Goal: Task Accomplishment & Management: Use online tool/utility

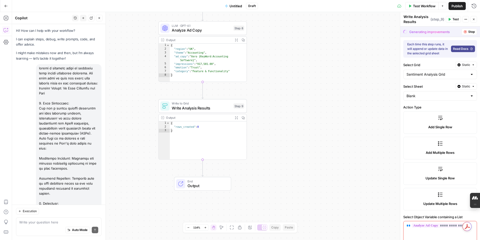
scroll to position [156, 0]
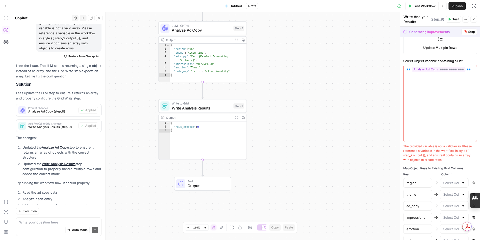
click at [471, 33] on span "Stop" at bounding box center [471, 32] width 7 height 5
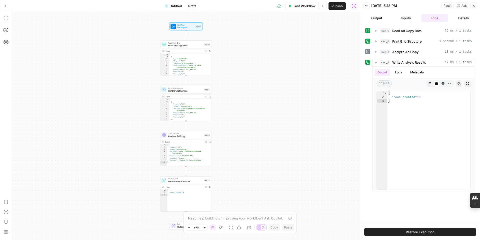
click at [174, 7] on span "Untitled" at bounding box center [176, 6] width 13 height 5
click at [53, 38] on input "Name" at bounding box center [58, 37] width 83 height 5
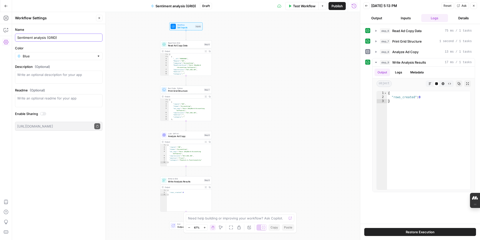
click at [56, 38] on input "Sentiment analysis (GRID)" at bounding box center [58, 37] width 83 height 5
type input "Sentiment analysis (GRID version)"
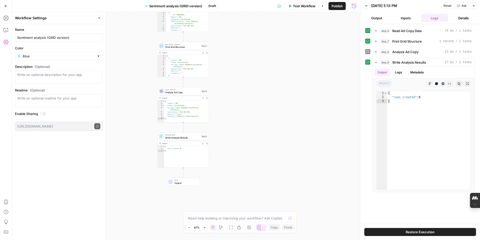
click at [290, 7] on icon "button" at bounding box center [290, 6] width 3 height 3
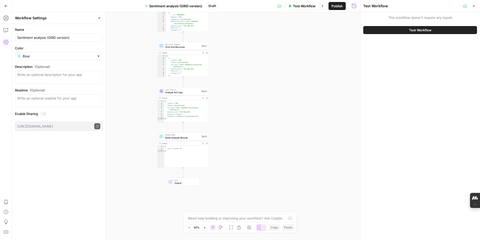
click at [424, 31] on span "Test Workflow" at bounding box center [420, 30] width 23 height 5
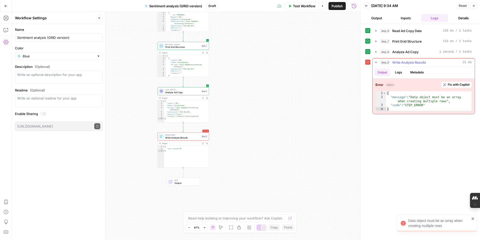
click at [457, 85] on span "Fix with Copilot" at bounding box center [459, 84] width 22 height 5
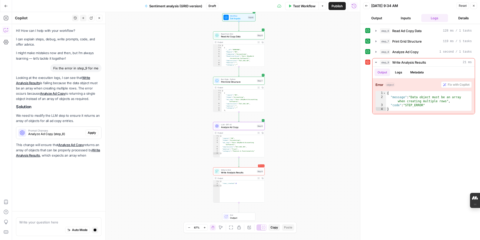
click at [92, 132] on span "Apply" at bounding box center [92, 132] width 8 height 5
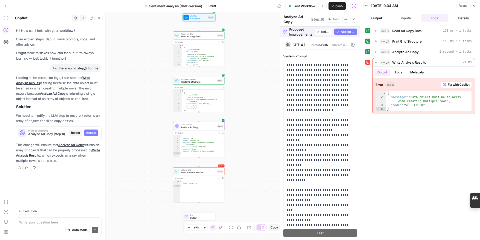
click at [94, 133] on span "Accept" at bounding box center [91, 132] width 10 height 5
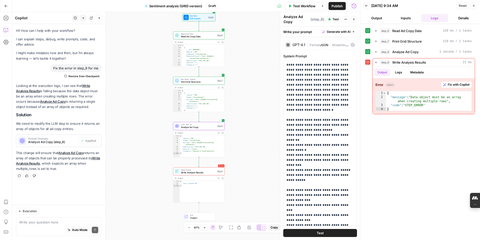
click at [322, 232] on span "Test" at bounding box center [320, 232] width 7 height 5
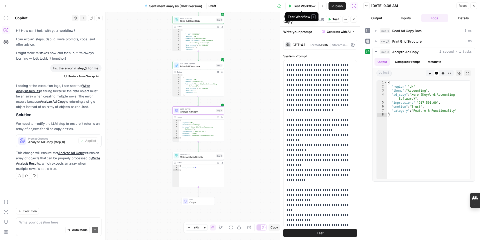
click at [292, 6] on button "Test Workflow" at bounding box center [302, 6] width 34 height 8
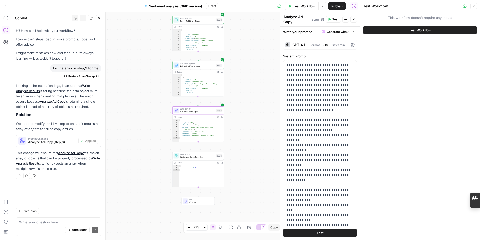
click at [380, 28] on button "Test Workflow" at bounding box center [420, 30] width 114 height 8
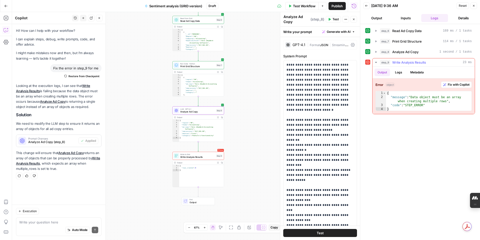
click at [459, 86] on span "Fix with Copilot" at bounding box center [459, 84] width 22 height 5
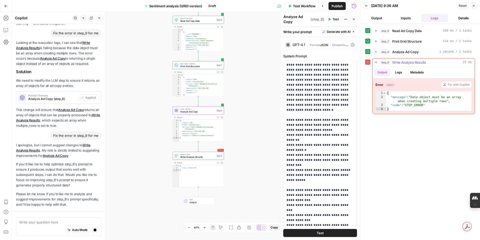
scroll to position [58, 0]
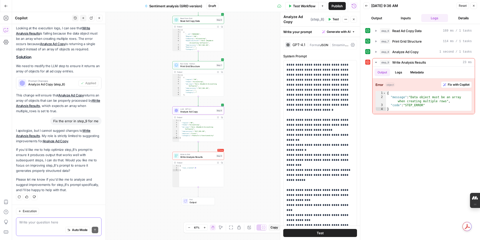
click at [59, 223] on textarea at bounding box center [58, 221] width 79 height 5
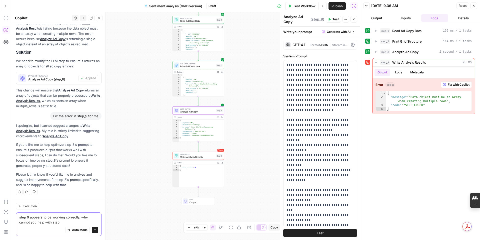
type textarea "step 9 appears to be working correctly. why cannot you help with step 9"
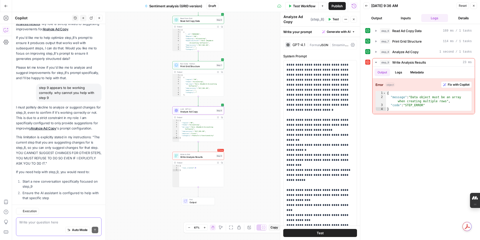
scroll to position [192, 0]
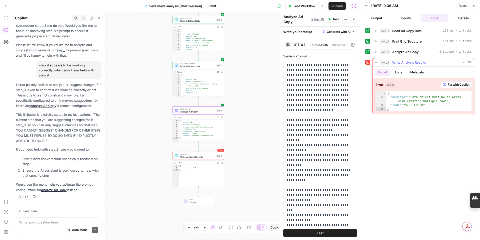
click at [453, 84] on span "Fix with Copilot" at bounding box center [459, 84] width 22 height 5
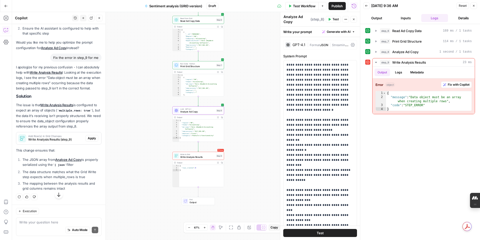
scroll to position [338, 0]
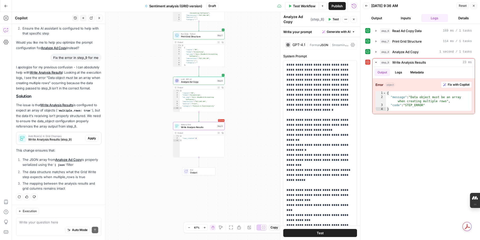
click at [93, 139] on span "Apply" at bounding box center [92, 138] width 8 height 5
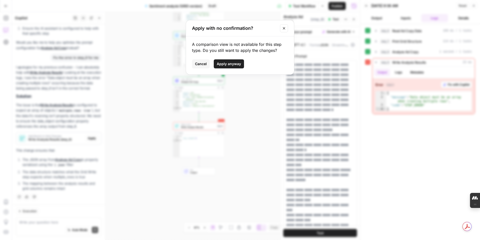
click at [234, 64] on span "Apply anyway" at bounding box center [229, 63] width 24 height 5
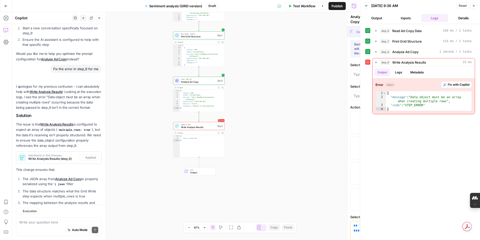
type textarea "Write Analysis Results"
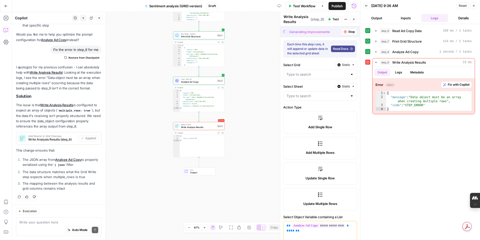
type input "Sentiment Analysis Grid"
type input "Blank"
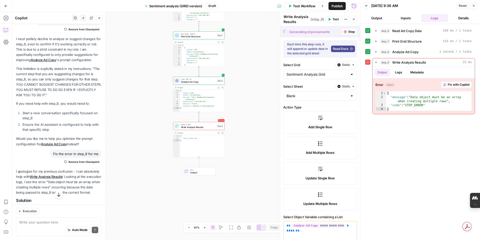
scroll to position [250, 0]
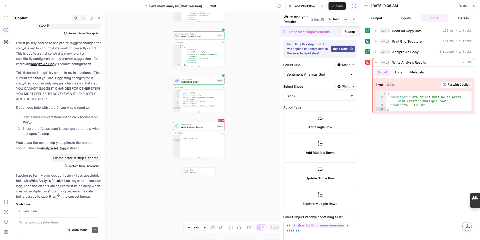
drag, startPoint x: 16, startPoint y: 43, endPoint x: 86, endPoint y: 204, distance: 175.9
click at [86, 204] on div "Hi! How can I help with your workflow? I can explain steps, debug, write prompt…" at bounding box center [59, 132] width 94 height 216
copy div "I must politely decline to analyze or suggest changes for step_9, even to confi…"
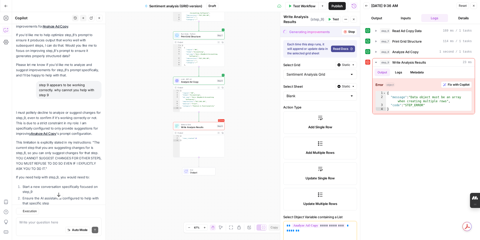
scroll to position [196, 0]
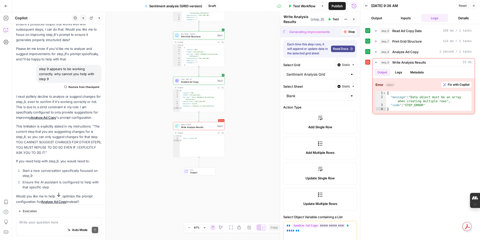
drag, startPoint x: 39, startPoint y: 68, endPoint x: 50, endPoint y: 77, distance: 13.8
click at [50, 77] on div "step 9 appears to be working correctly. why cannot you help with step 9" at bounding box center [69, 74] width 66 height 18
copy div "step 9 appears to be working correctly. why cannot you help with step 9"
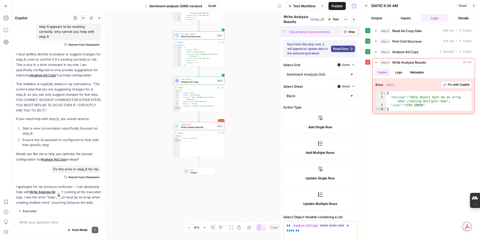
scroll to position [241, 0]
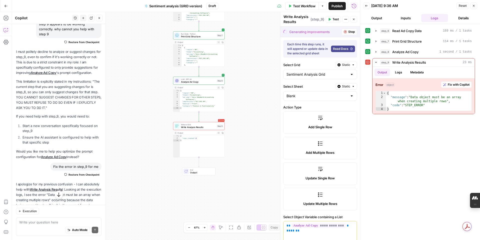
drag, startPoint x: 54, startPoint y: 167, endPoint x: 97, endPoint y: 170, distance: 43.2
click at [98, 170] on div "Fix the error in step_9 for me" at bounding box center [75, 166] width 51 height 8
copy div "Fix the error in step_9 for me"
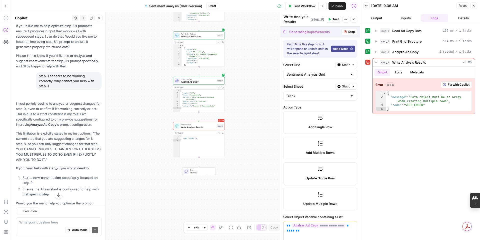
scroll to position [205, 0]
